Goal: Navigation & Orientation: Find specific page/section

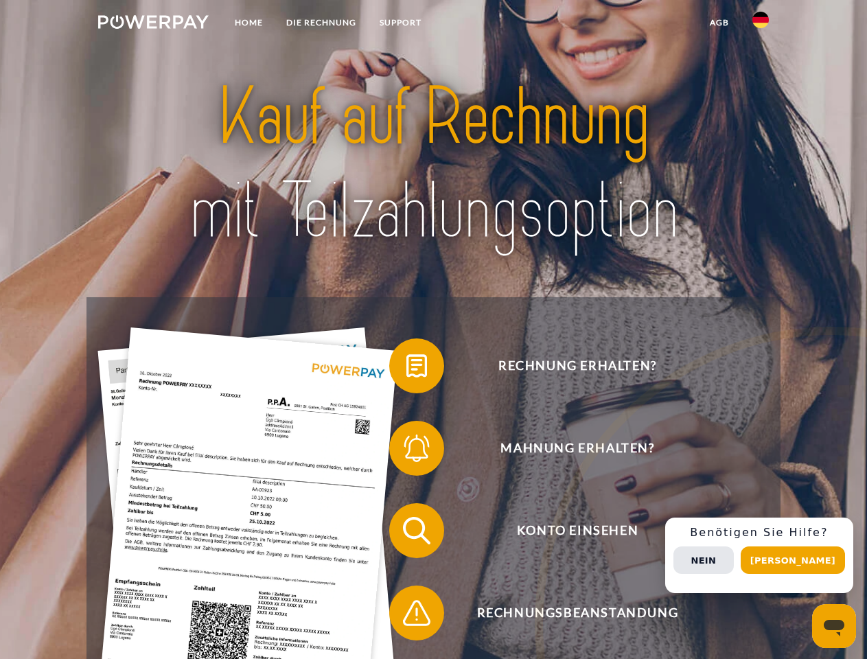
click at [153, 24] on img at bounding box center [153, 22] width 111 height 14
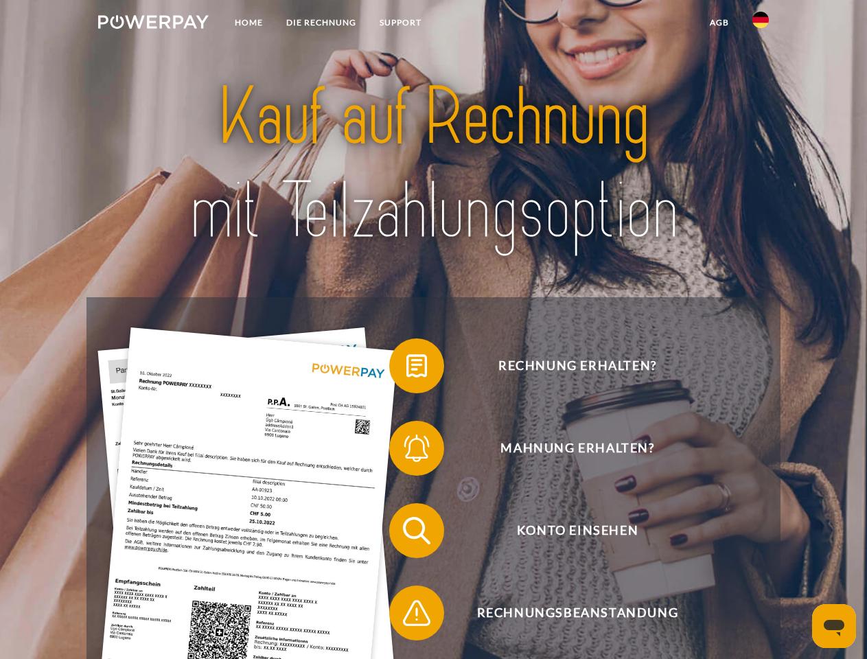
click at [761, 24] on img at bounding box center [761, 20] width 16 height 16
click at [719, 23] on link "agb" at bounding box center [719, 22] width 43 height 25
click at [406, 369] on span at bounding box center [396, 366] width 69 height 69
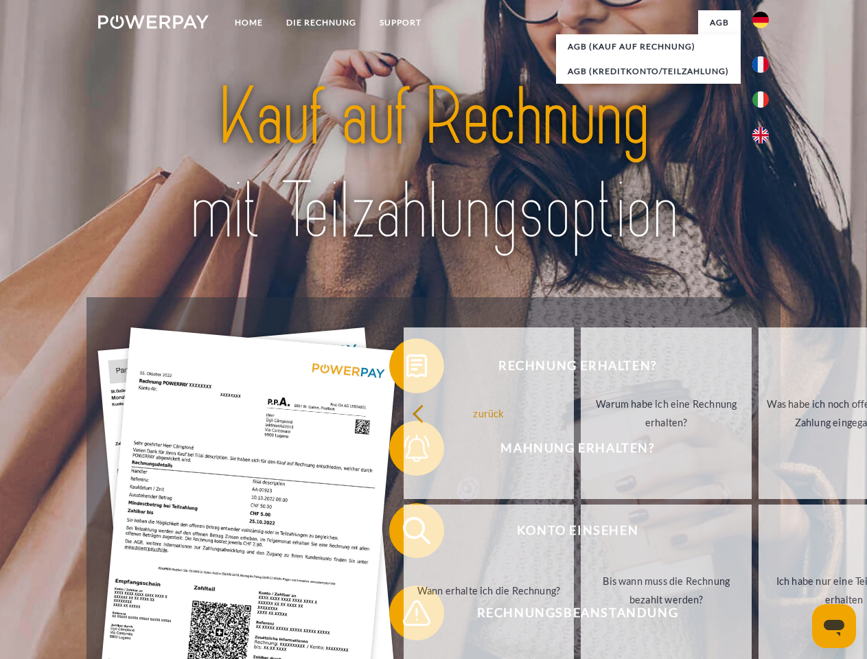
click at [406, 534] on span at bounding box center [396, 530] width 69 height 69
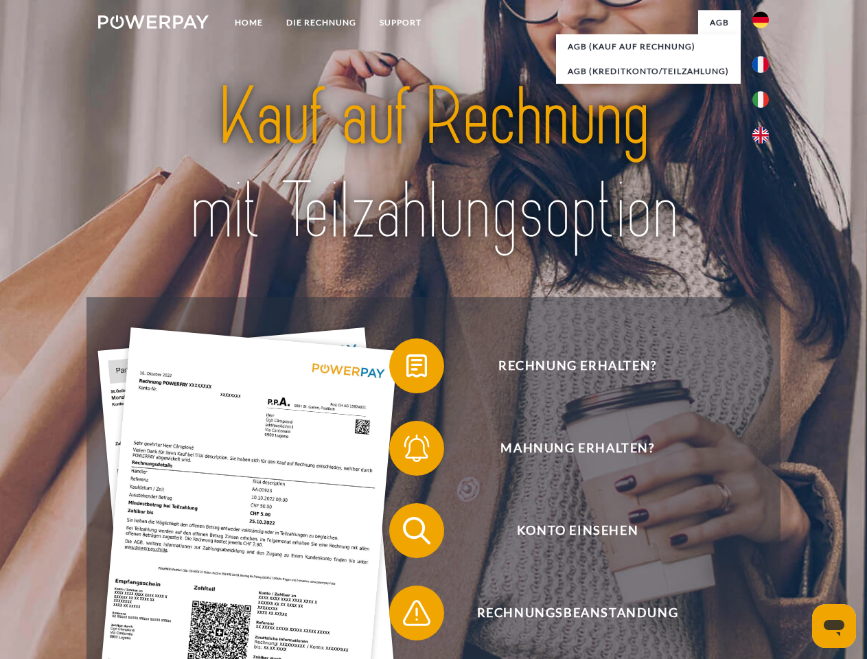
click at [406, 616] on span at bounding box center [396, 613] width 69 height 69
click at [764, 555] on div "Rechnung erhalten? Mahnung erhalten? Konto einsehen" at bounding box center [434, 571] width 694 height 549
click at [731, 558] on span "Konto einsehen" at bounding box center [577, 530] width 336 height 55
click at [798, 560] on header "Home DIE RECHNUNG SUPPORT" at bounding box center [433, 474] width 867 height 948
